Goal: Communication & Community: Answer question/provide support

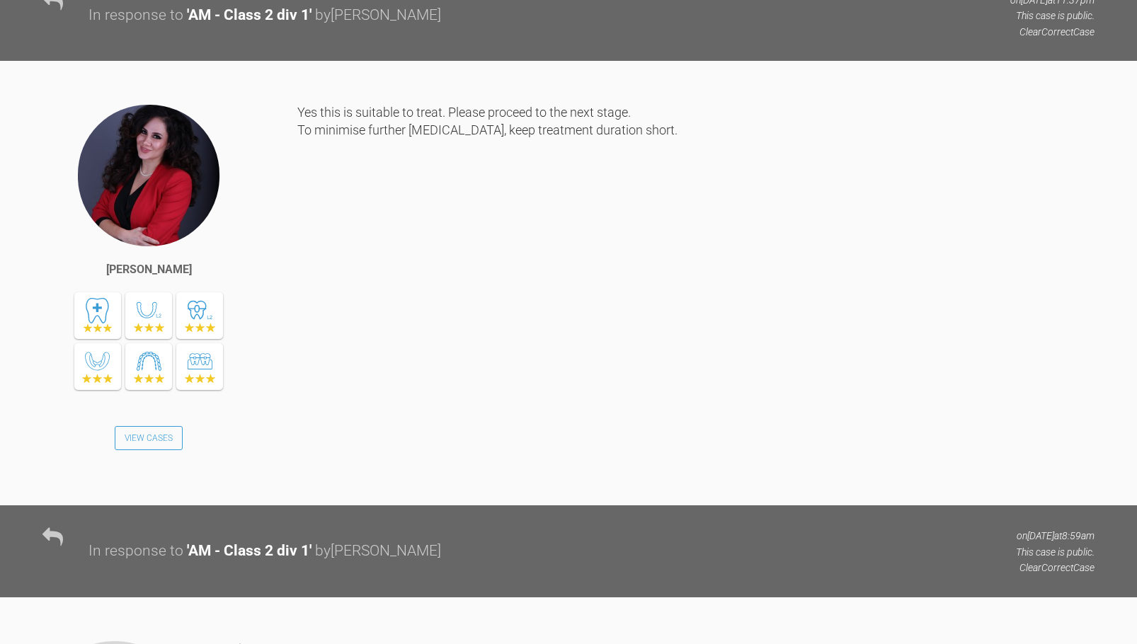
scroll to position [1337, 0]
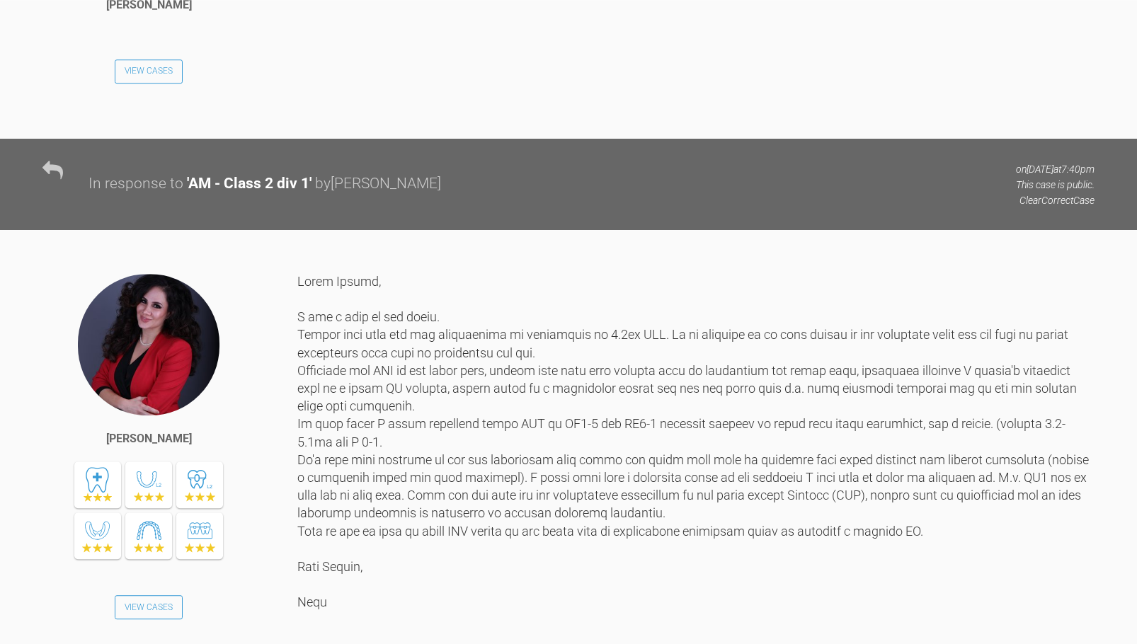
scroll to position [5093, 0]
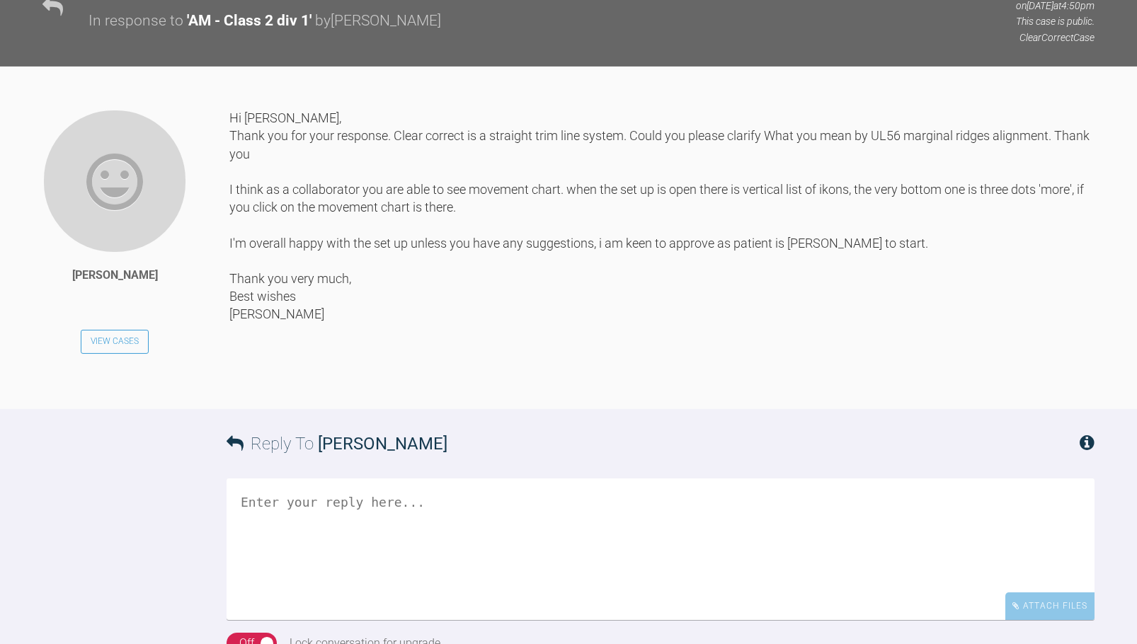
scroll to position [7347, 0]
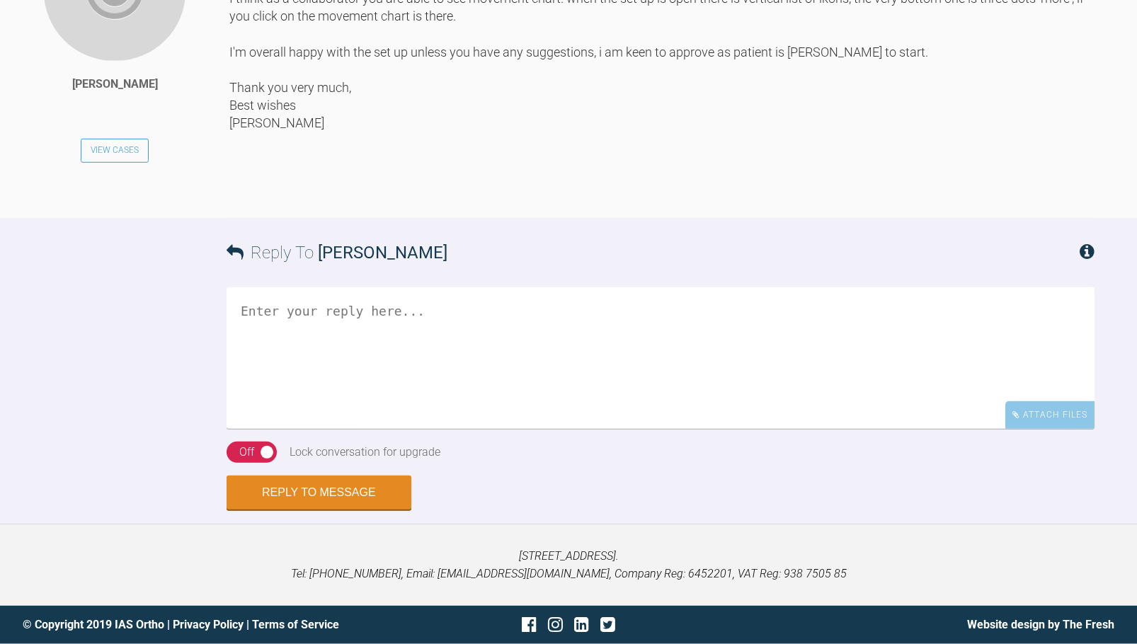
scroll to position [8201, 0]
click at [434, 304] on textarea at bounding box center [661, 358] width 868 height 142
click at [331, 429] on textarea "Hi Yuliya, On stage" at bounding box center [661, 358] width 868 height 142
drag, startPoint x: 327, startPoint y: 584, endPoint x: 218, endPoint y: 582, distance: 109.0
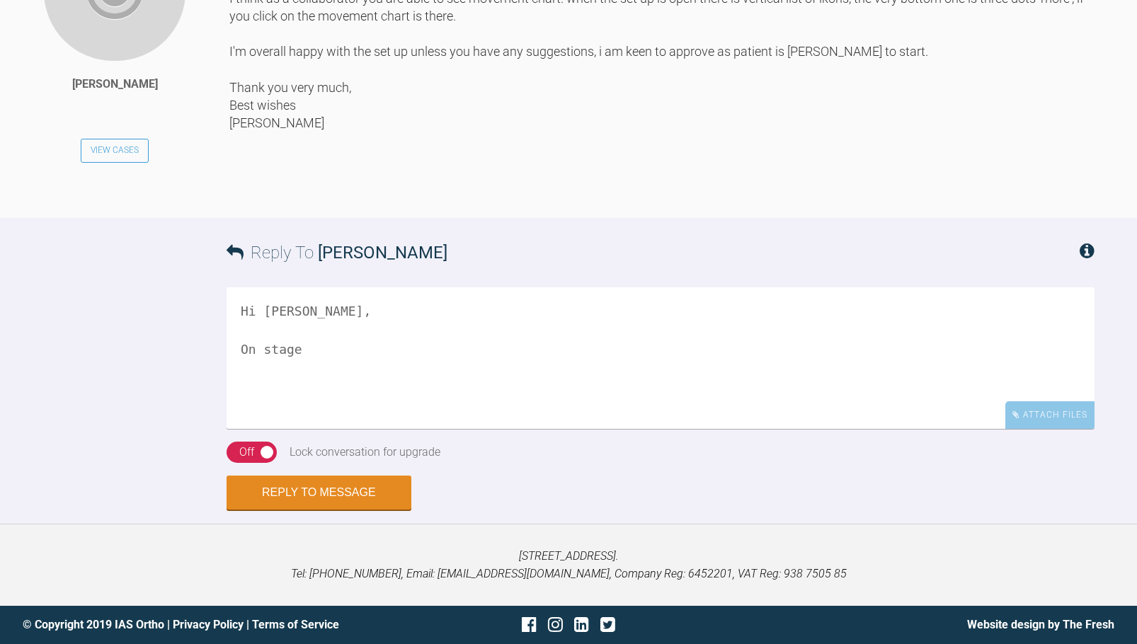
click at [227, 429] on textarea "Hi Yuliya, On stage" at bounding box center [661, 358] width 868 height 142
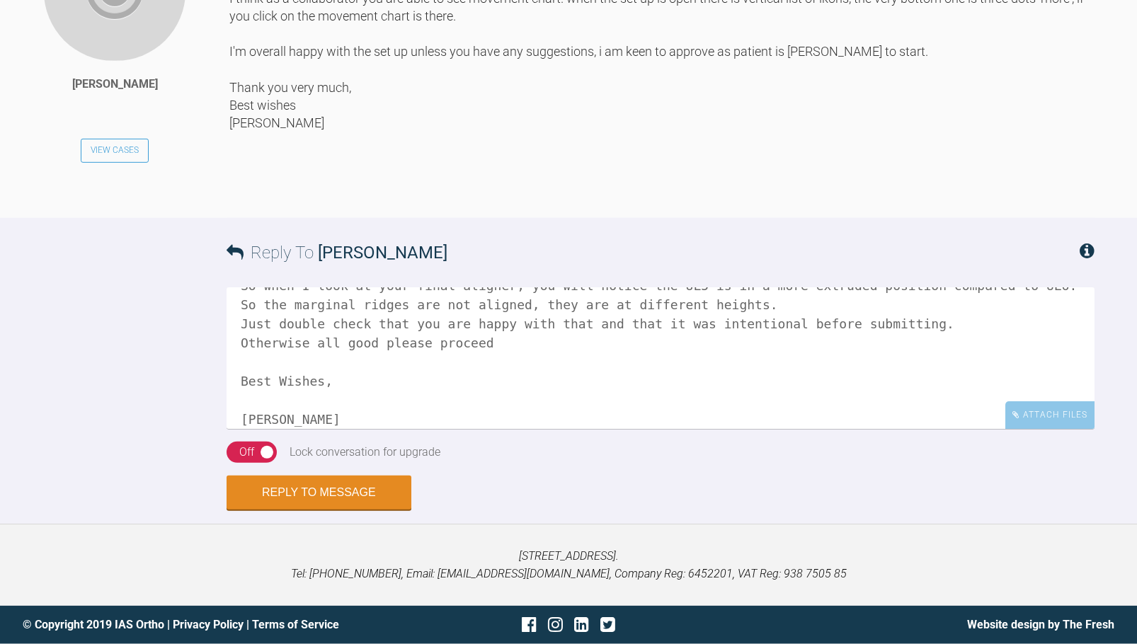
scroll to position [0, 0]
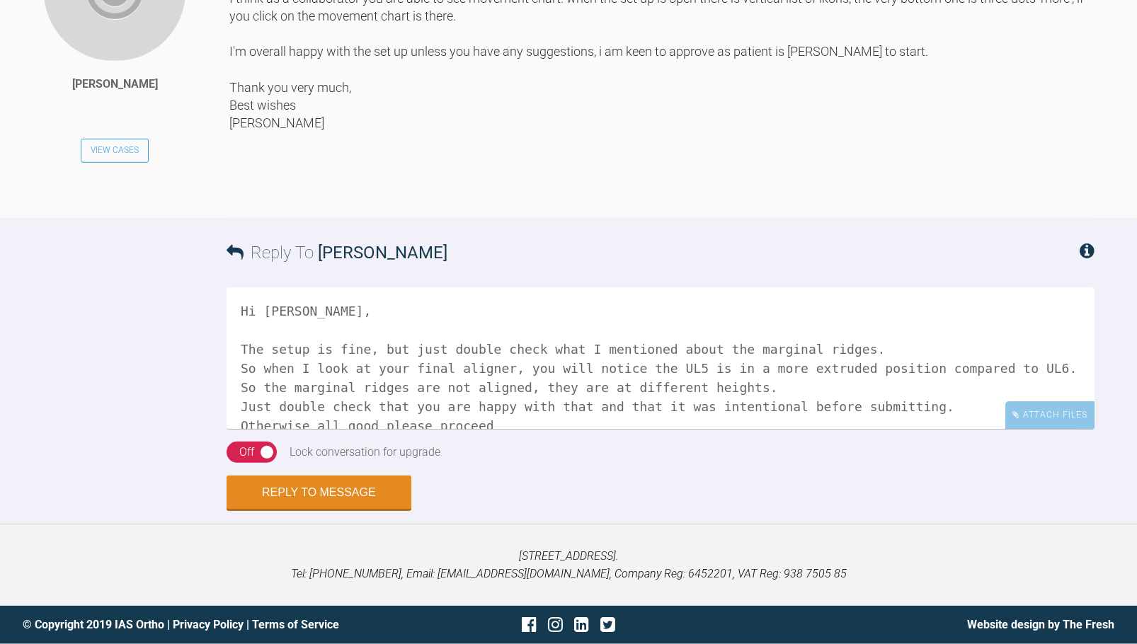
type textarea "Hi Yuliya, The setup is fine, but just double check what I mentioned about the …"
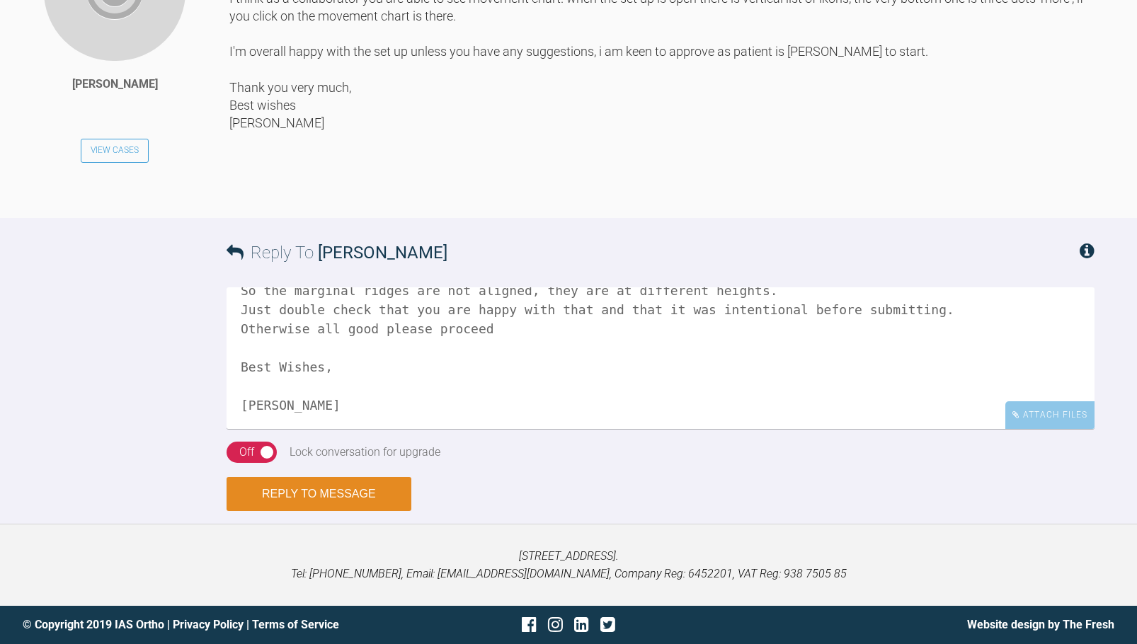
click at [353, 489] on button "Reply to Message" at bounding box center [319, 494] width 185 height 34
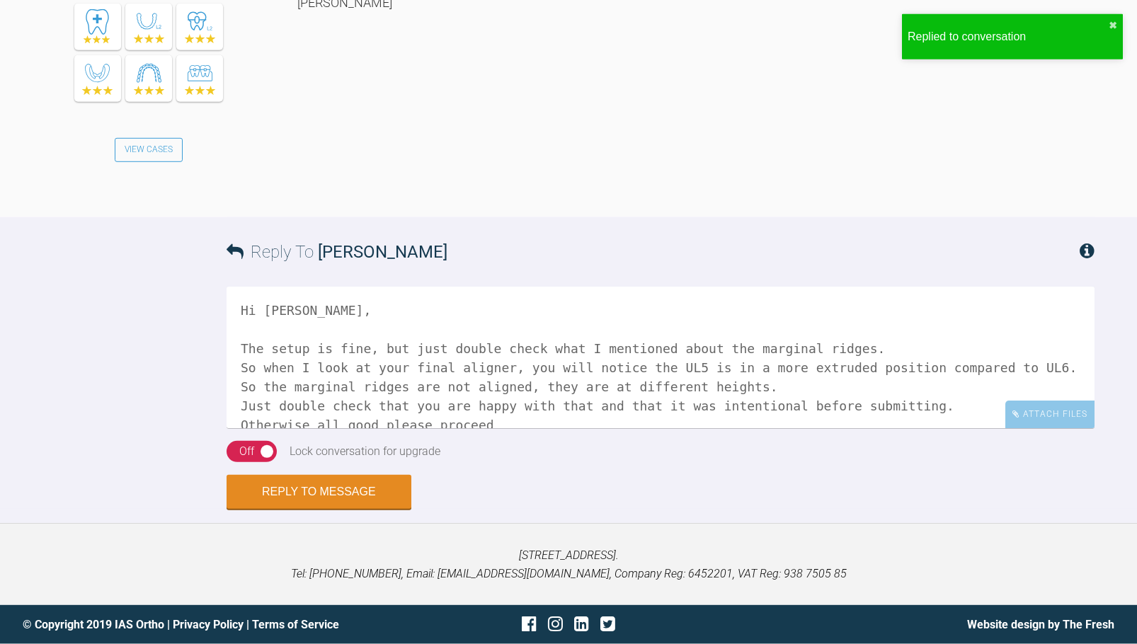
scroll to position [8442, 0]
